Goal: Task Accomplishment & Management: Manage account settings

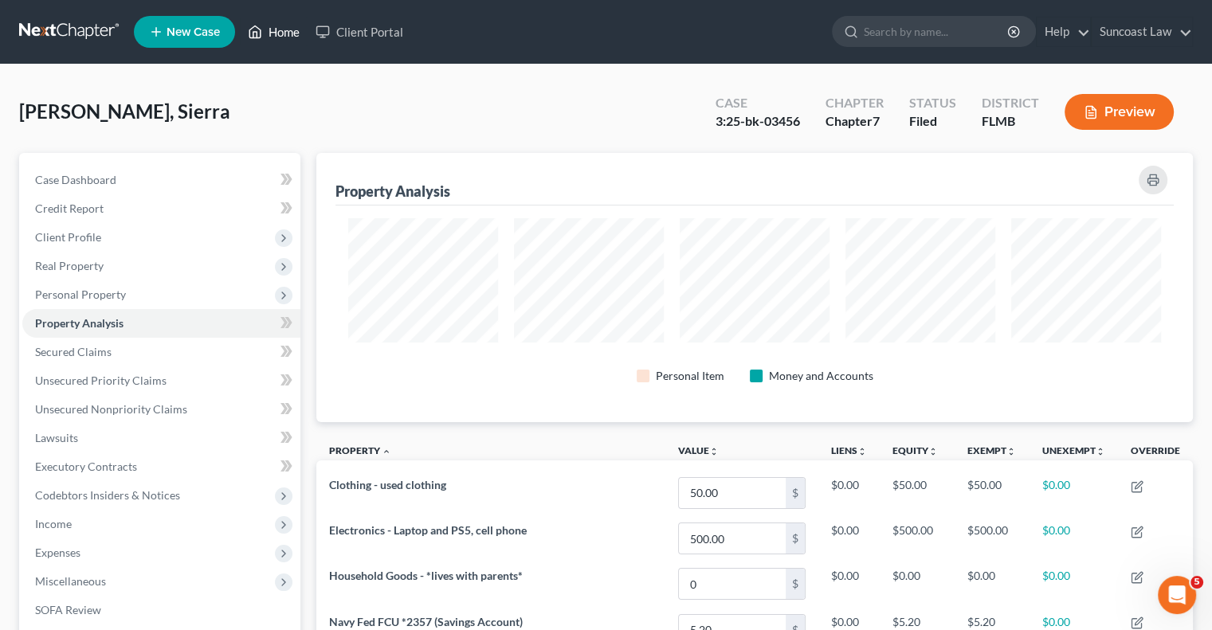
click at [277, 36] on link "Home" at bounding box center [274, 32] width 68 height 29
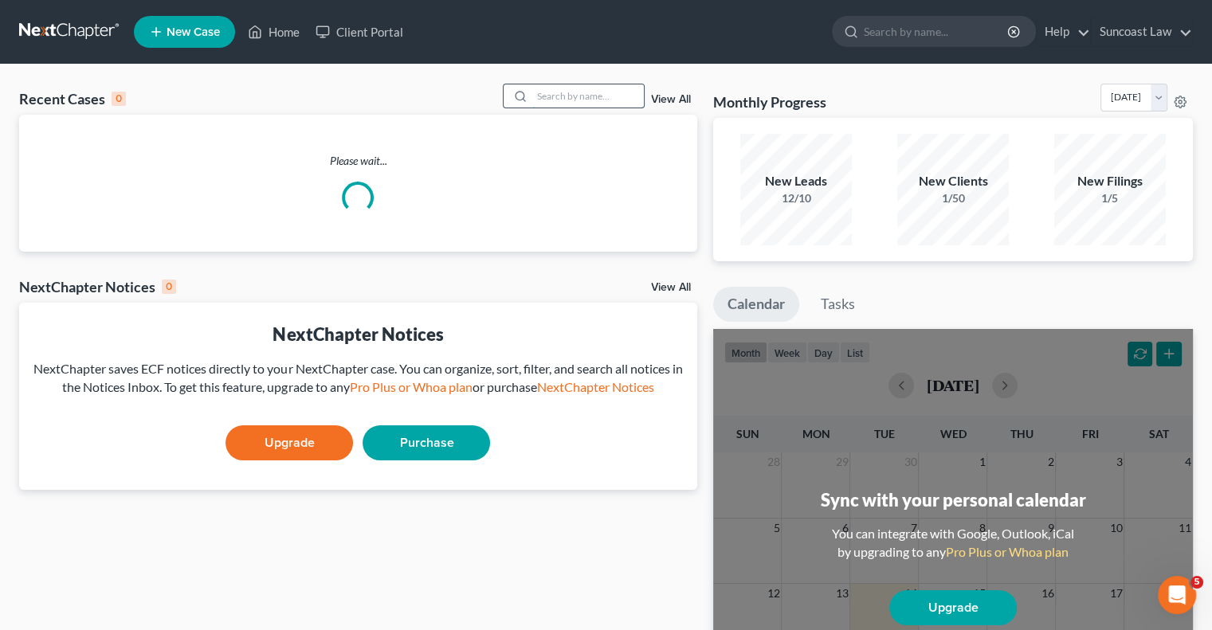
click at [592, 88] on input "search" at bounding box center [588, 95] width 112 height 23
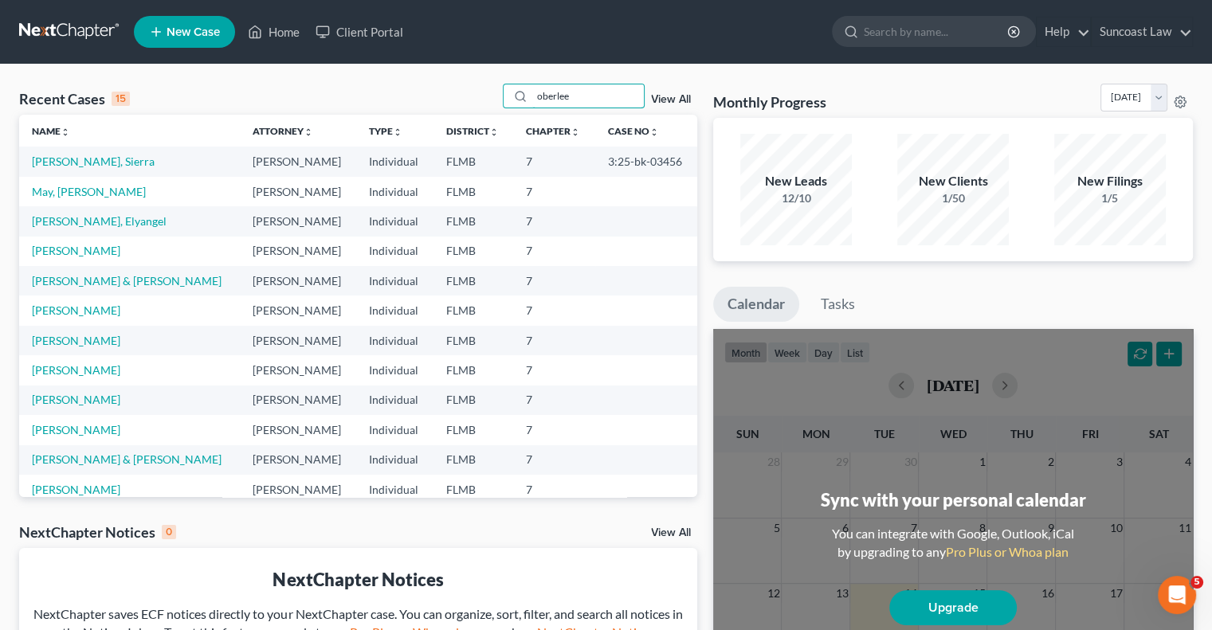
type input "oberlee"
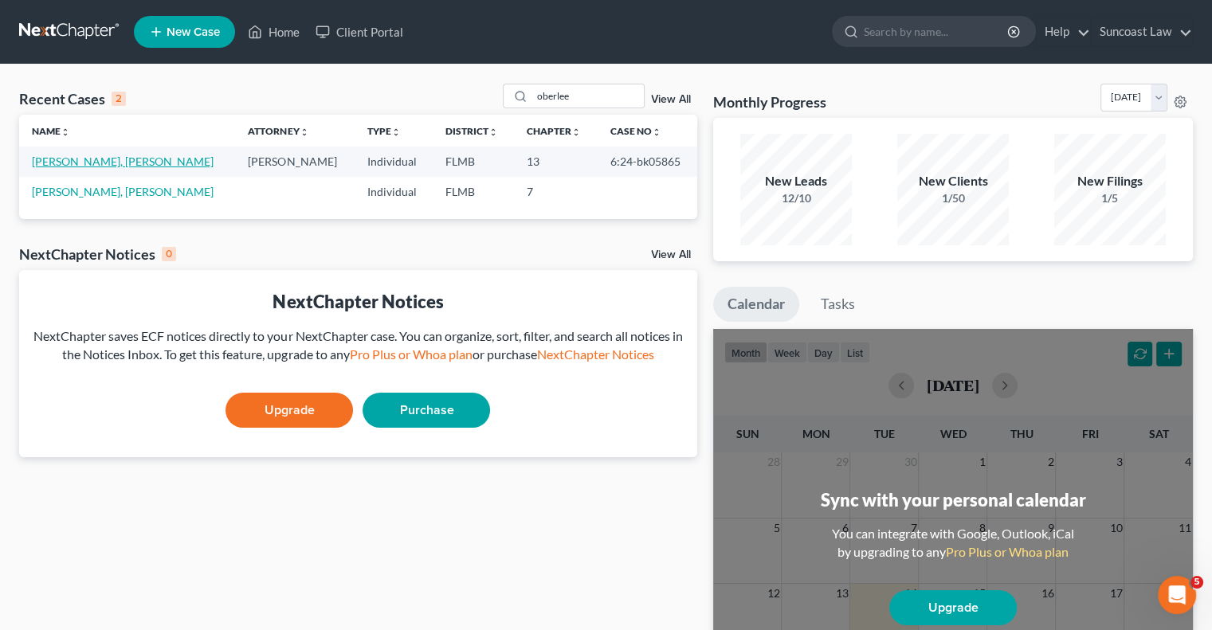
click at [106, 161] on link "[PERSON_NAME], [PERSON_NAME]" at bounding box center [123, 162] width 182 height 14
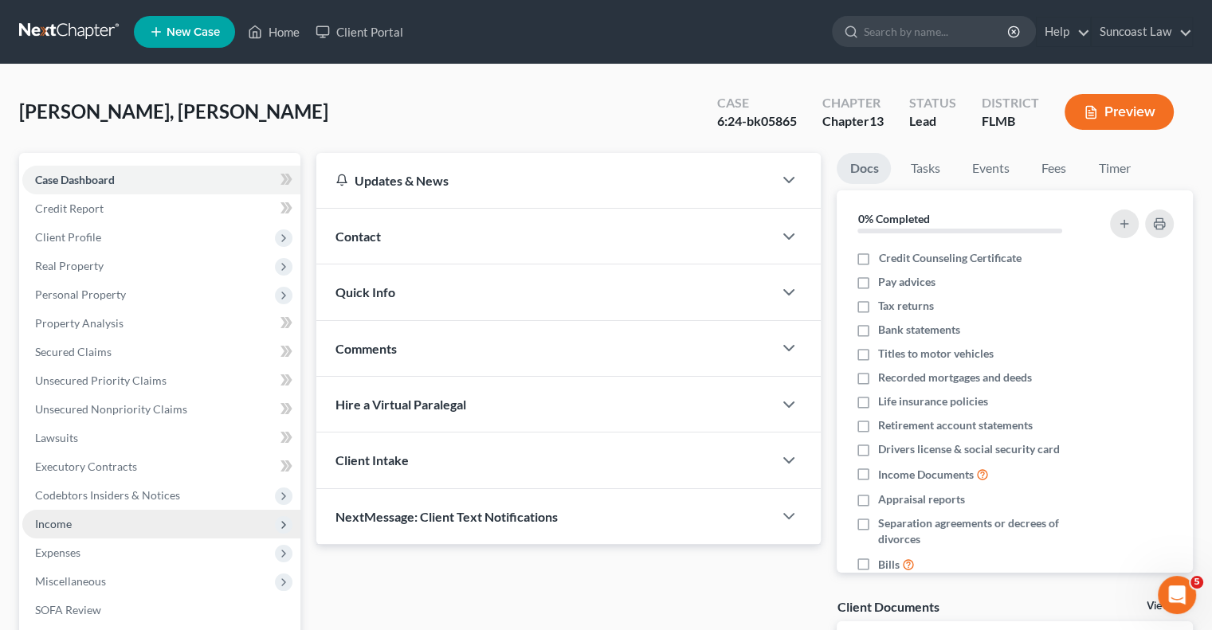
click at [73, 527] on span "Income" at bounding box center [161, 524] width 278 height 29
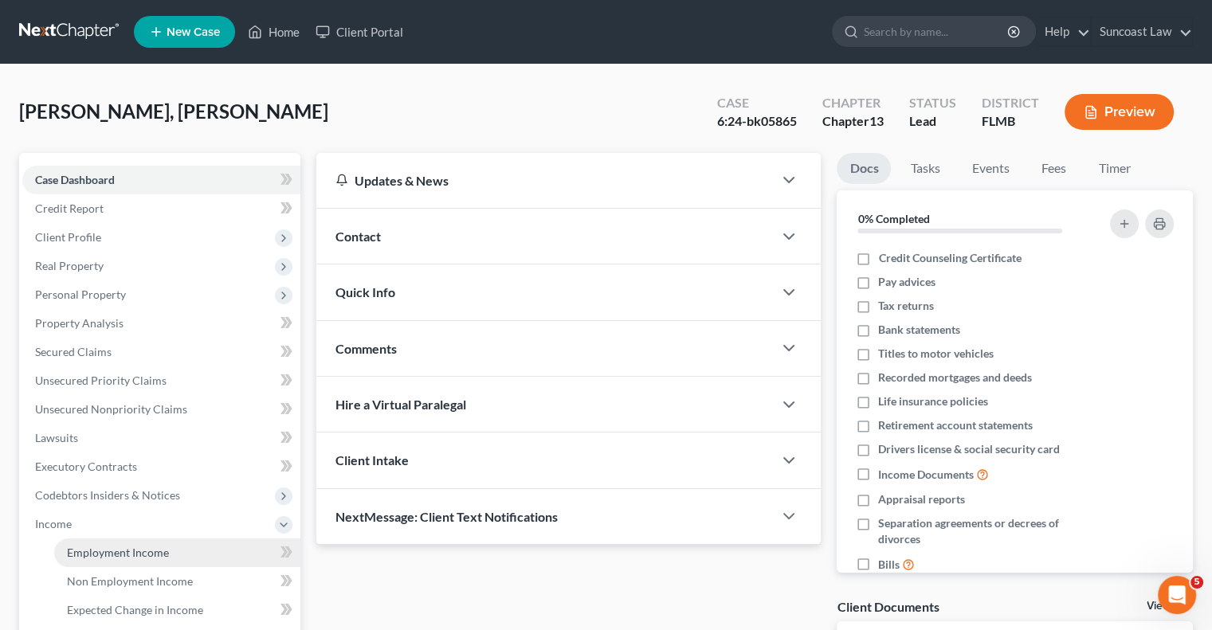
click at [122, 563] on link "Employment Income" at bounding box center [177, 553] width 246 height 29
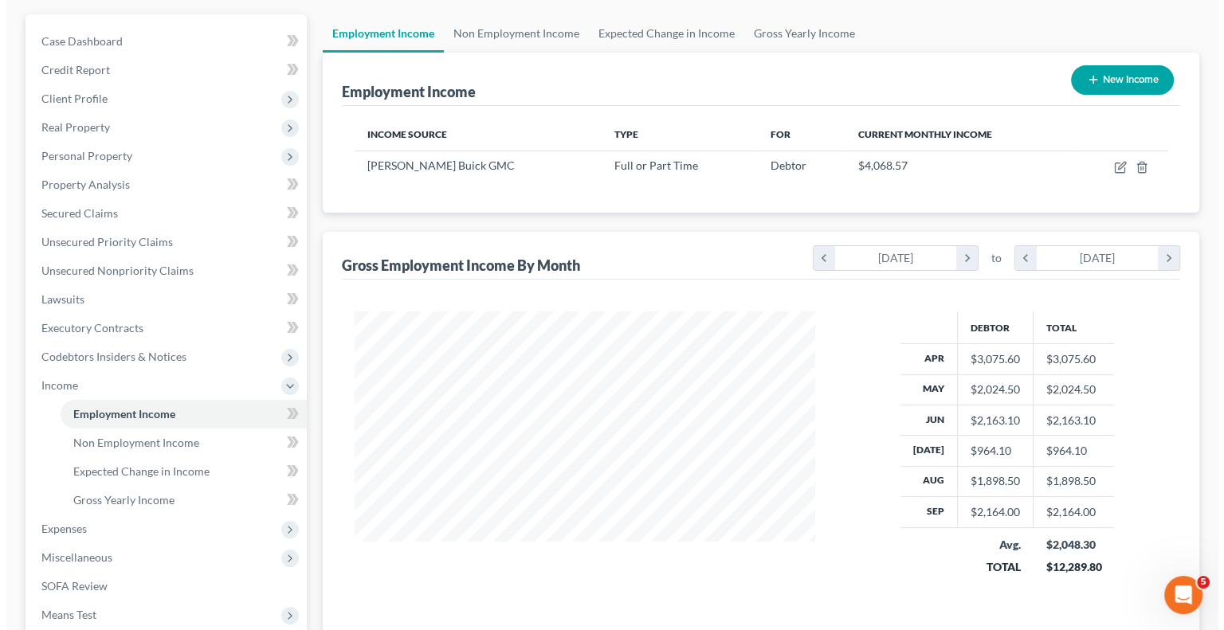
scroll to position [159, 0]
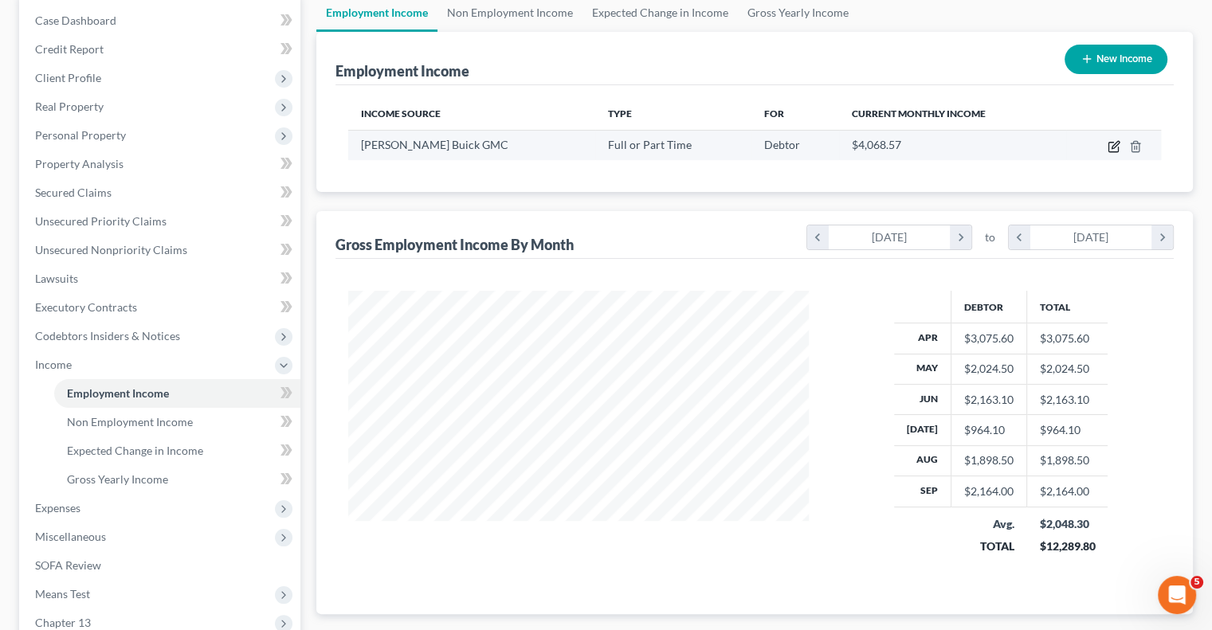
click at [1114, 149] on icon "button" at bounding box center [1114, 146] width 13 height 13
select select "0"
select select "9"
select select "3"
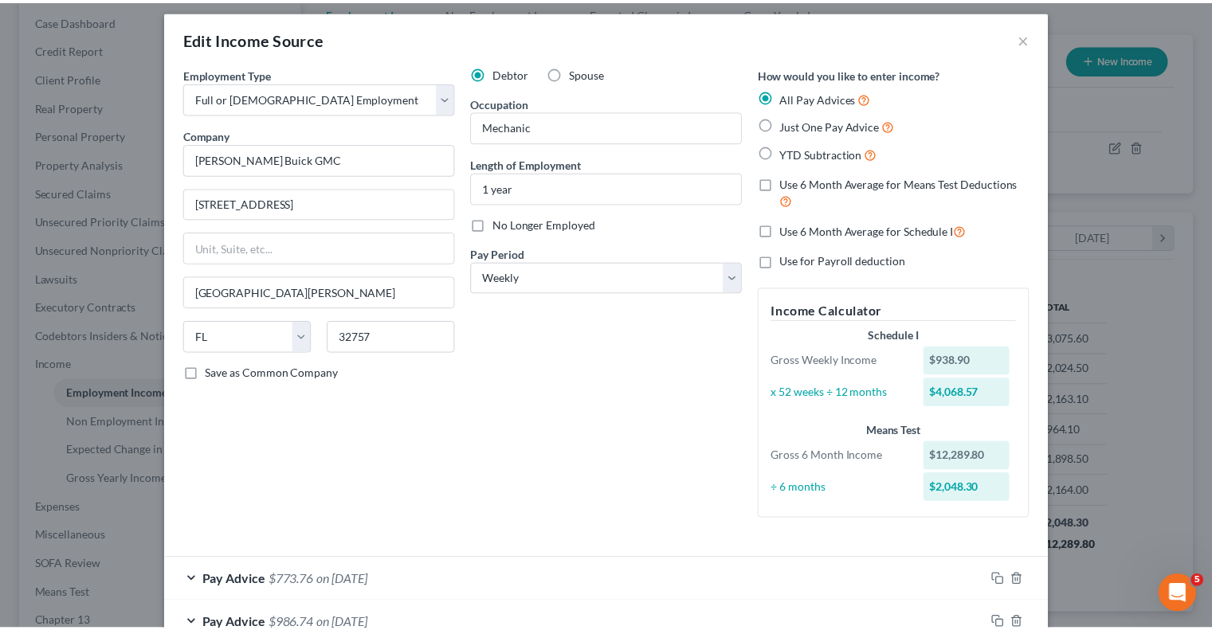
scroll to position [0, 0]
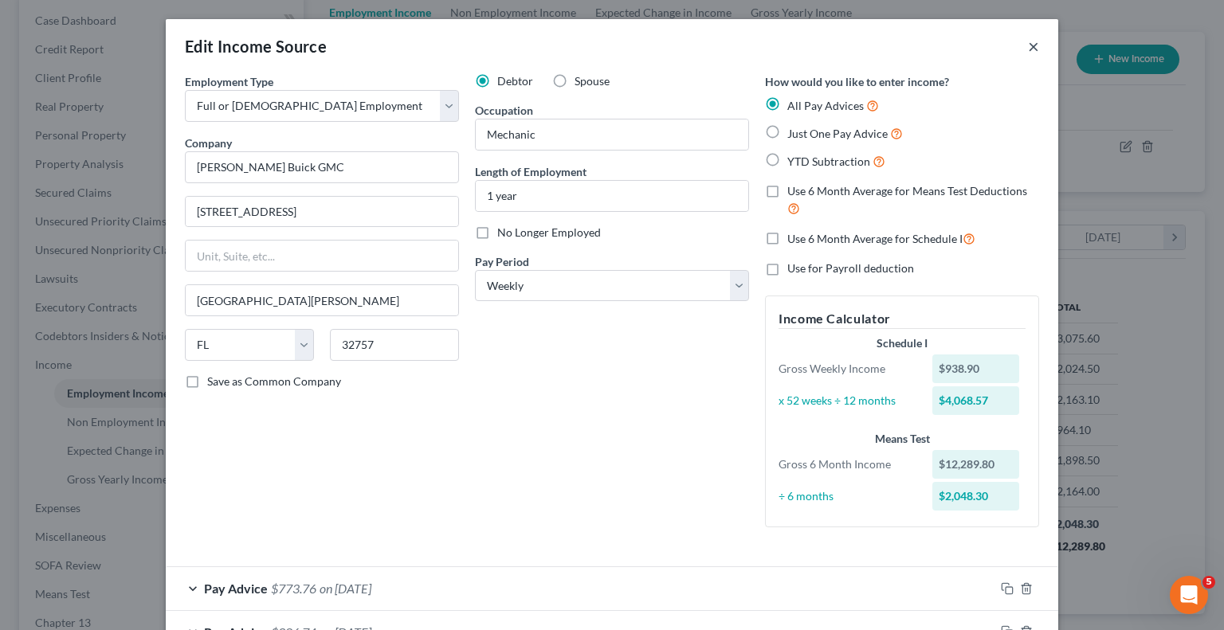
click at [1028, 46] on button "×" at bounding box center [1033, 46] width 11 height 19
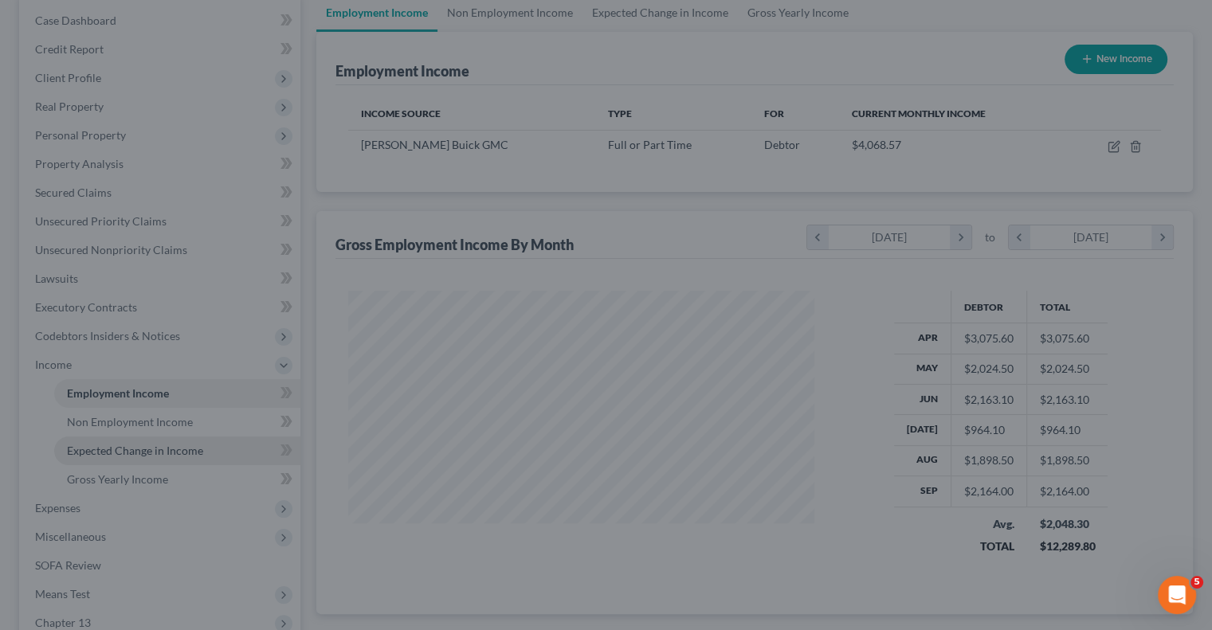
scroll to position [796522, 796313]
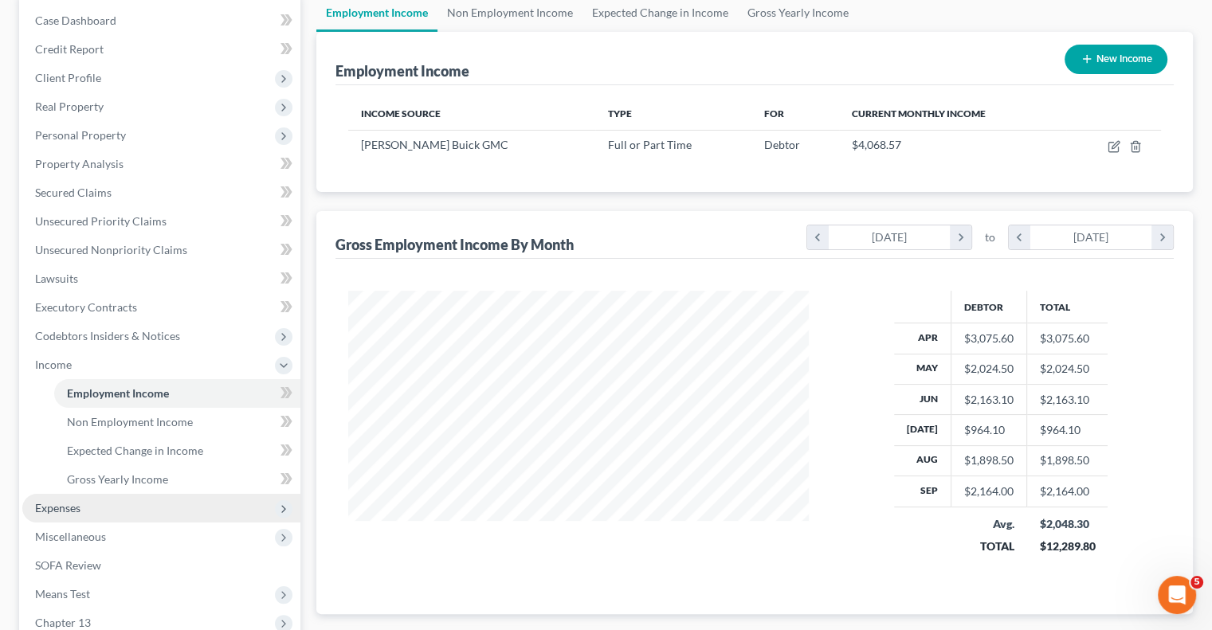
click at [104, 512] on span "Expenses" at bounding box center [161, 508] width 278 height 29
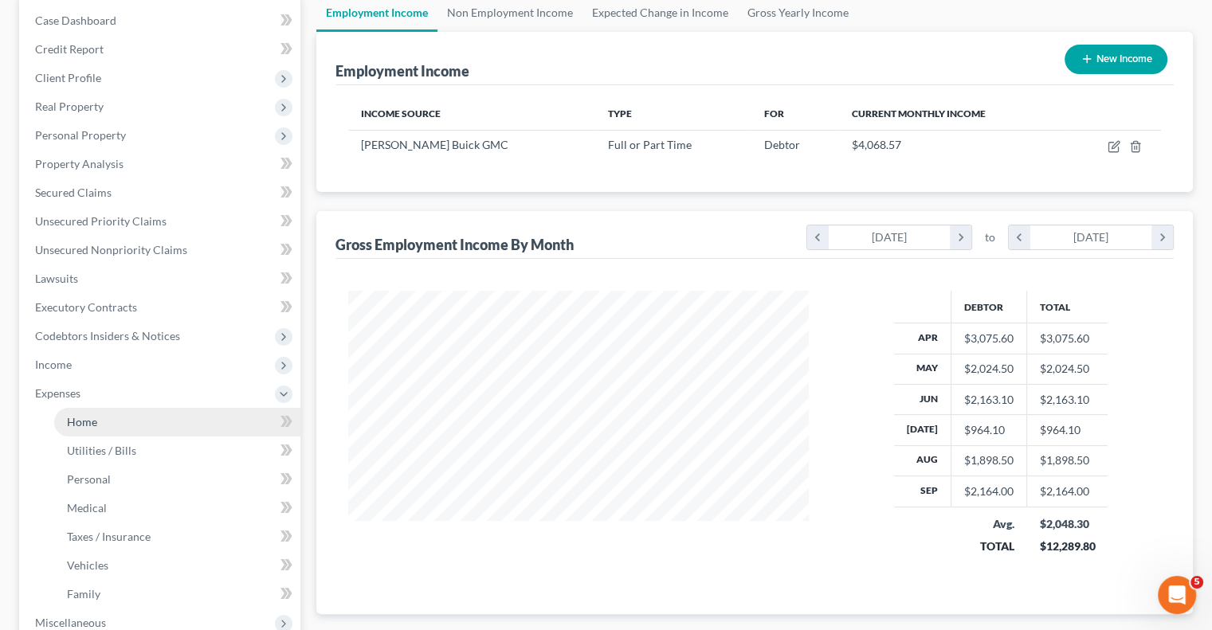
click at [112, 429] on link "Home" at bounding box center [177, 422] width 246 height 29
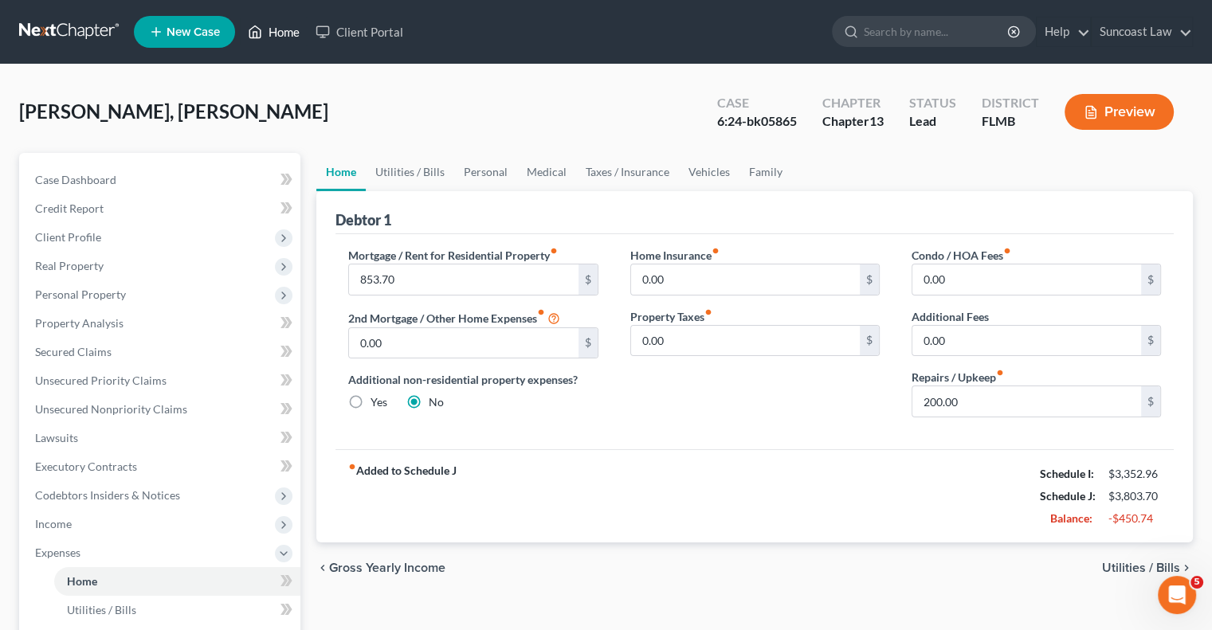
click at [292, 35] on link "Home" at bounding box center [274, 32] width 68 height 29
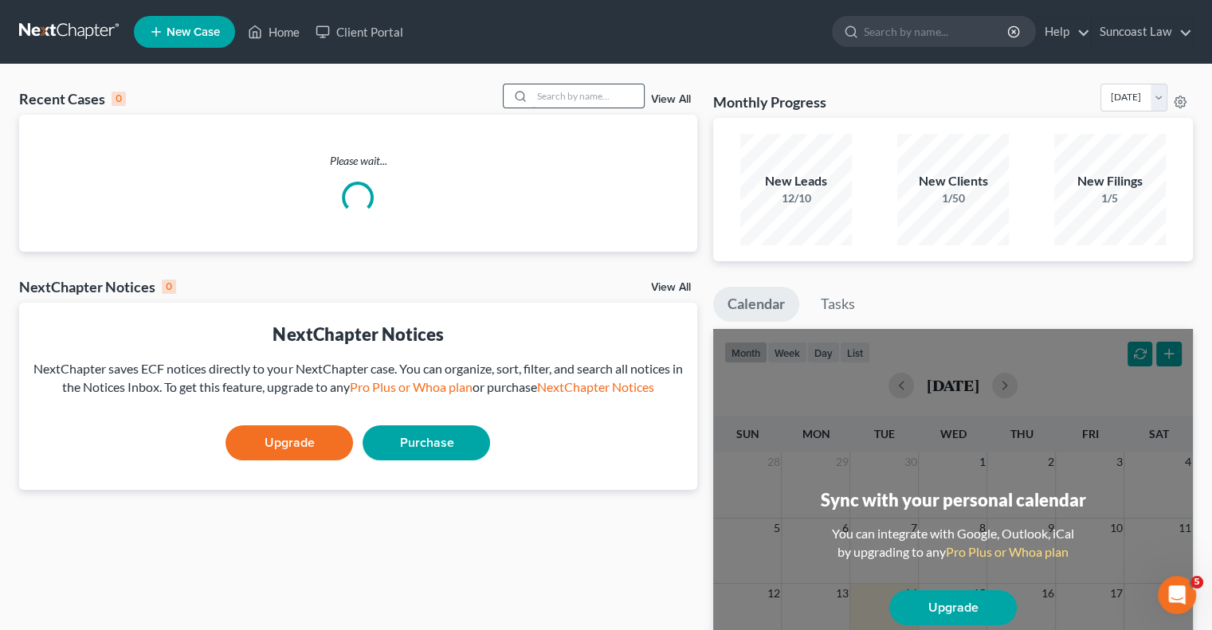
click at [606, 101] on input "search" at bounding box center [588, 95] width 112 height 23
type input "[PERSON_NAME]"
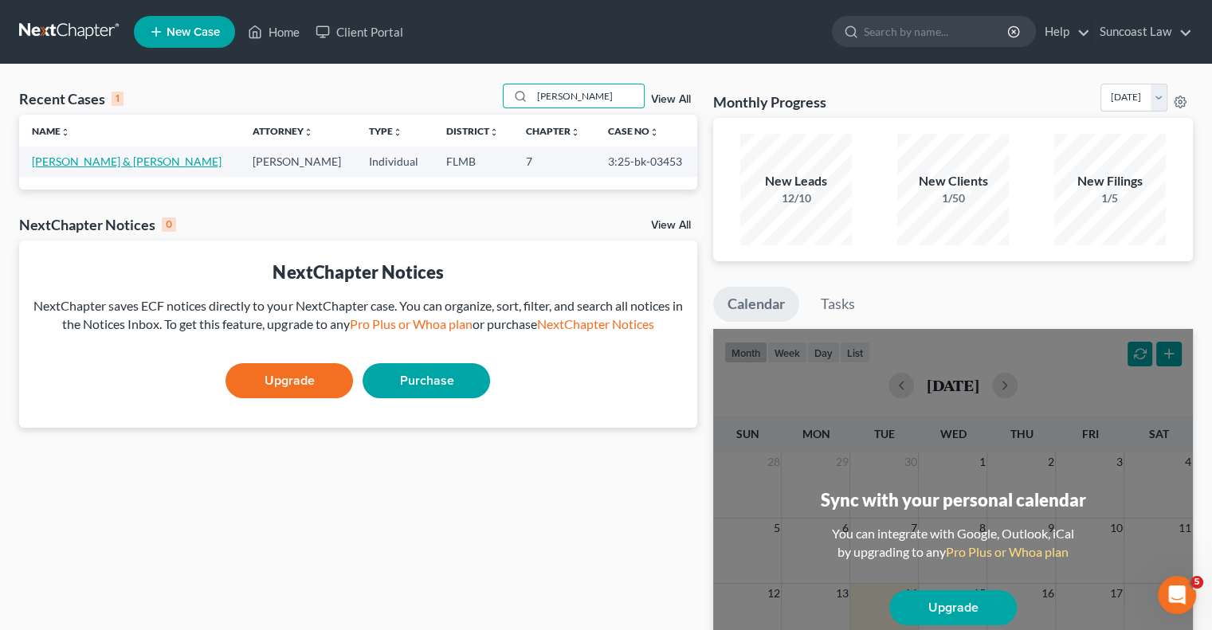
click at [71, 167] on link "[PERSON_NAME] & [PERSON_NAME]" at bounding box center [127, 162] width 190 height 14
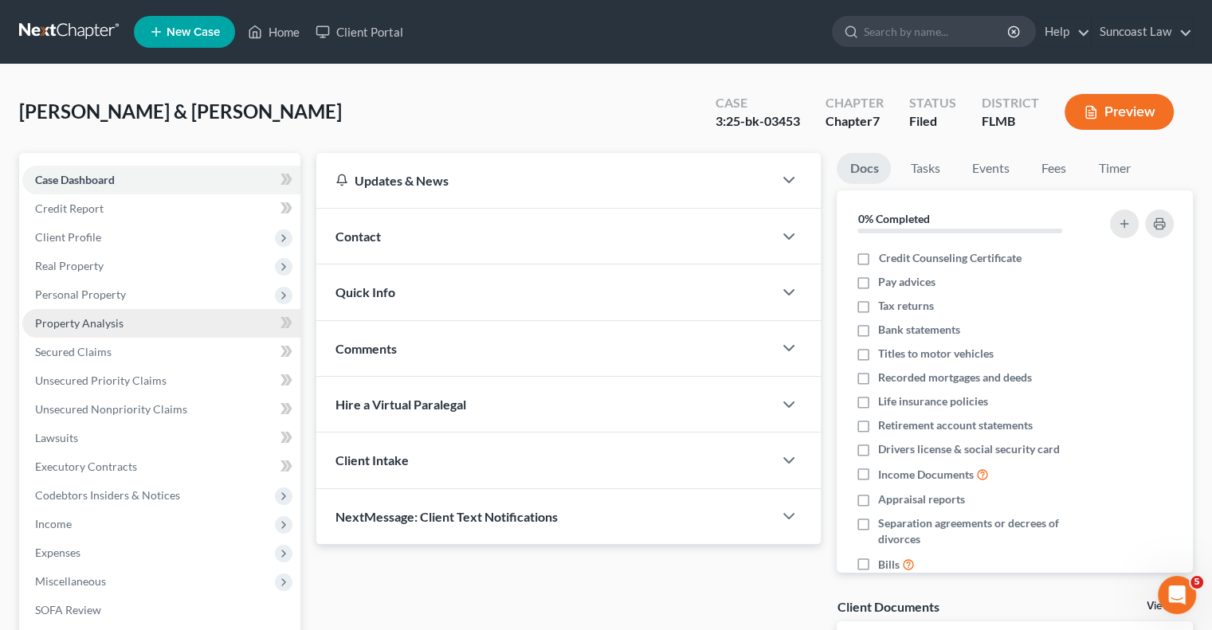
click at [110, 322] on span "Property Analysis" at bounding box center [79, 323] width 88 height 14
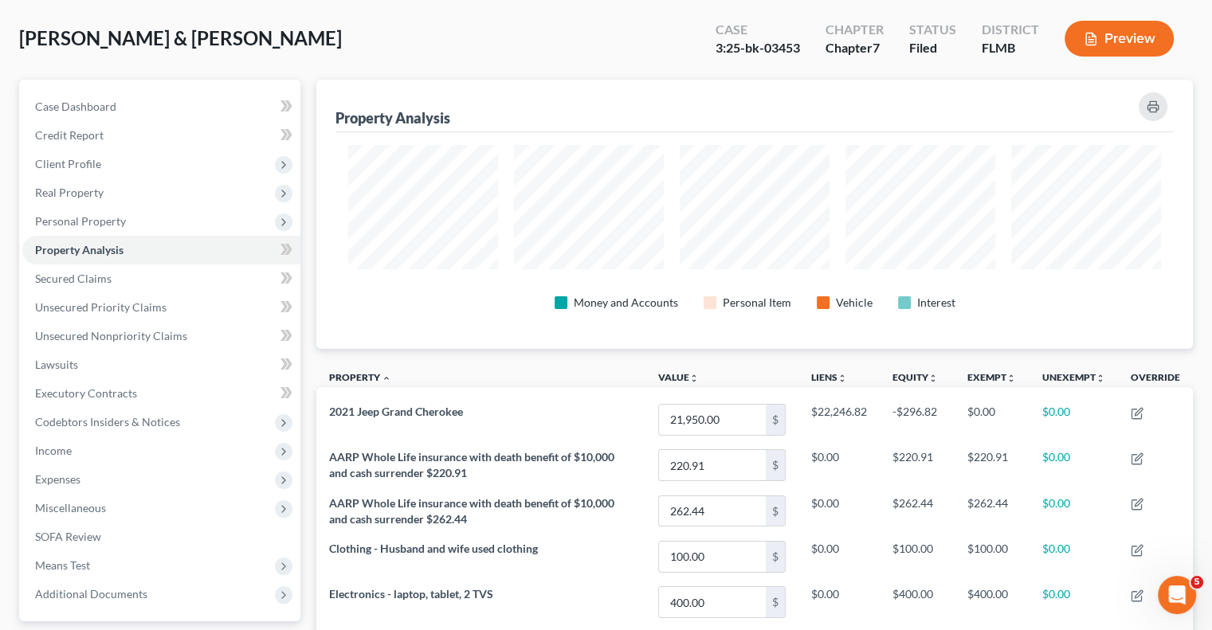
scroll to position [38, 0]
